Goal: Task Accomplishment & Management: Use online tool/utility

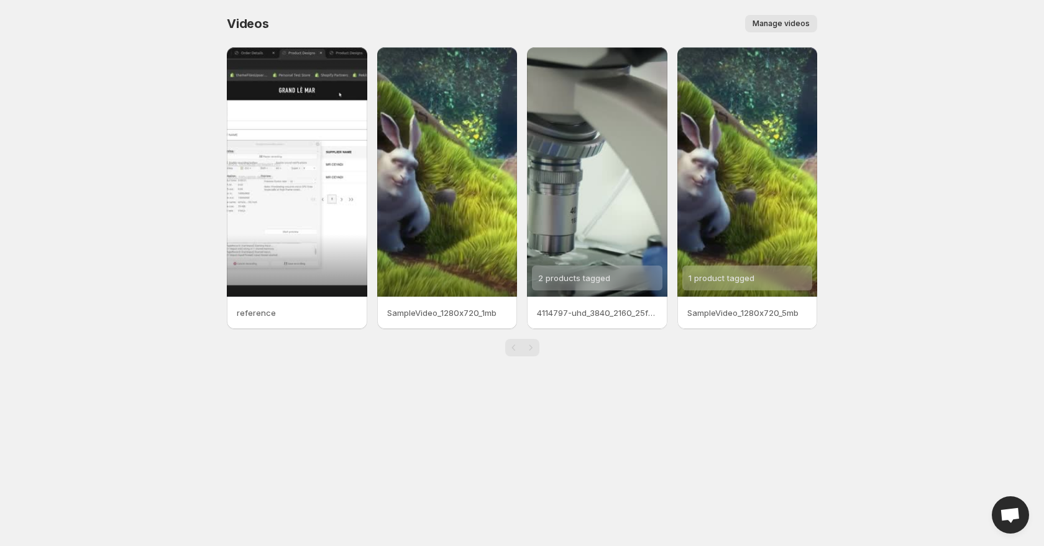
click at [530, 347] on div "Pagination" at bounding box center [530, 347] width 17 height 17
click at [515, 347] on div "Pagination" at bounding box center [513, 347] width 17 height 17
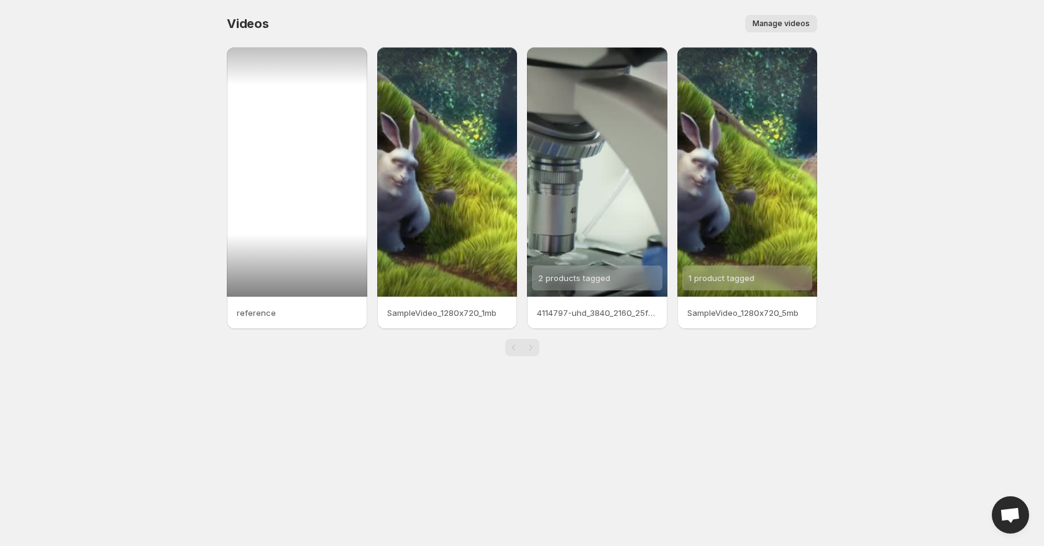
click at [293, 213] on div at bounding box center [297, 171] width 140 height 249
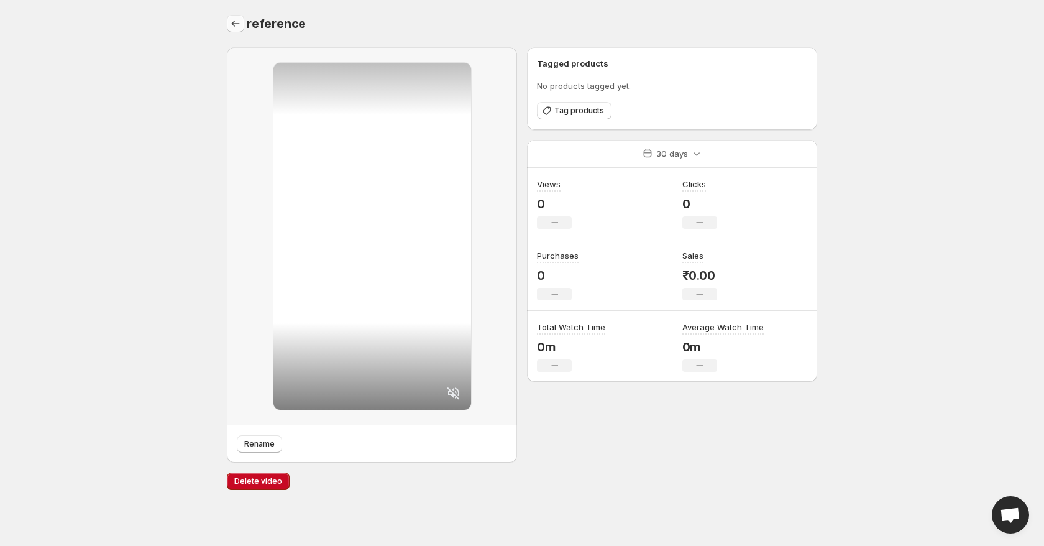
click at [233, 27] on icon "Settings" at bounding box center [235, 23] width 12 height 12
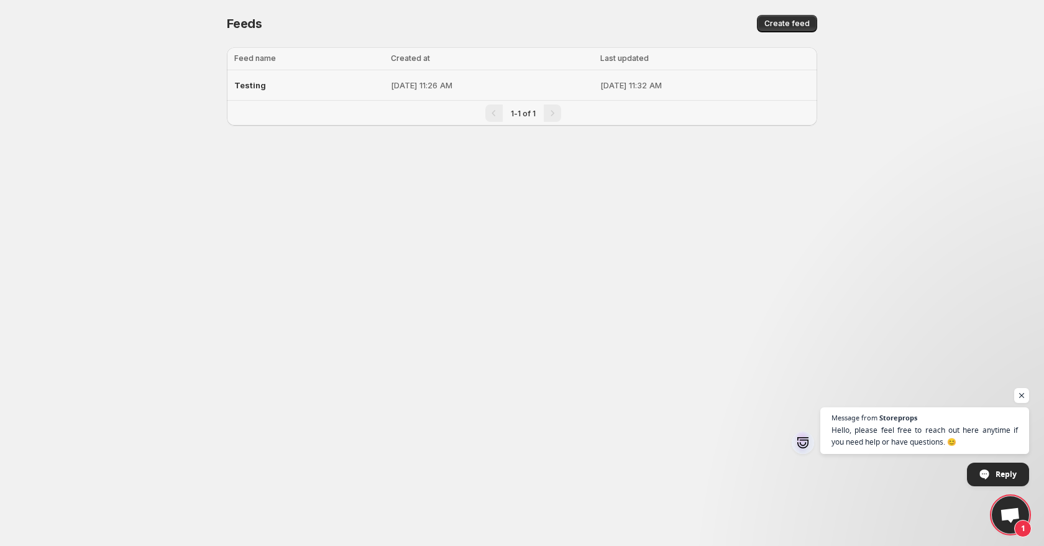
click at [255, 81] on span "Testing" at bounding box center [250, 85] width 32 height 10
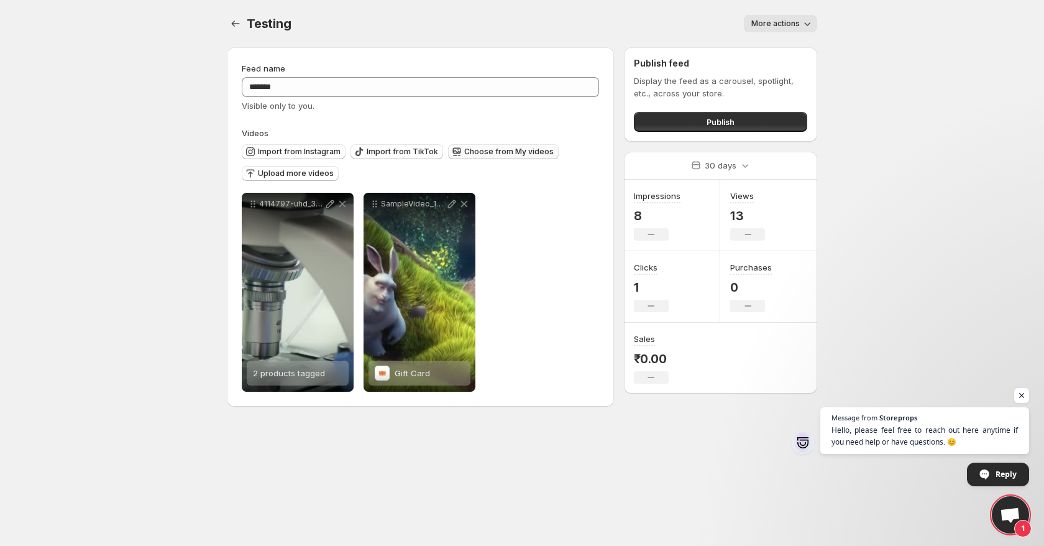
click at [480, 152] on span "Choose from My videos" at bounding box center [508, 152] width 89 height 10
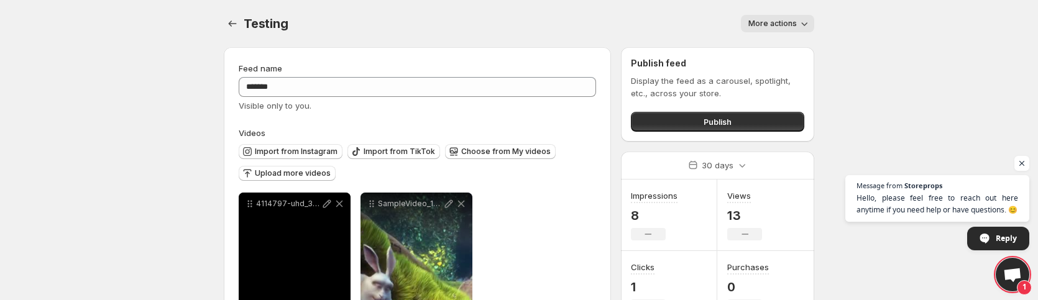
click at [319, 203] on p "4114797-uhd_3840_2160_25fps" at bounding box center [288, 204] width 65 height 10
click at [328, 203] on icon at bounding box center [327, 204] width 12 height 12
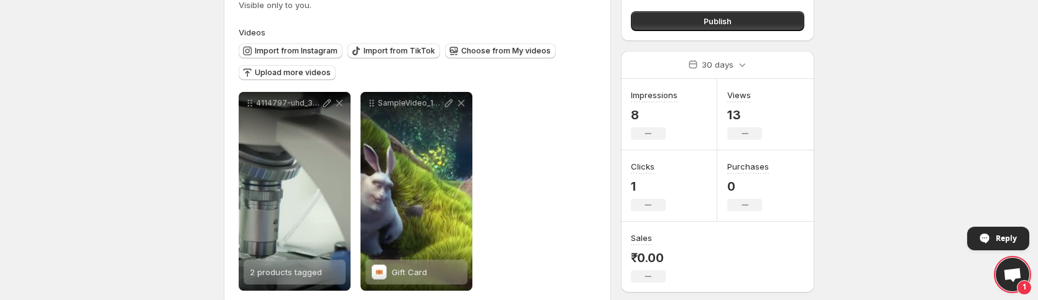
scroll to position [121, 0]
